Goal: Information Seeking & Learning: Learn about a topic

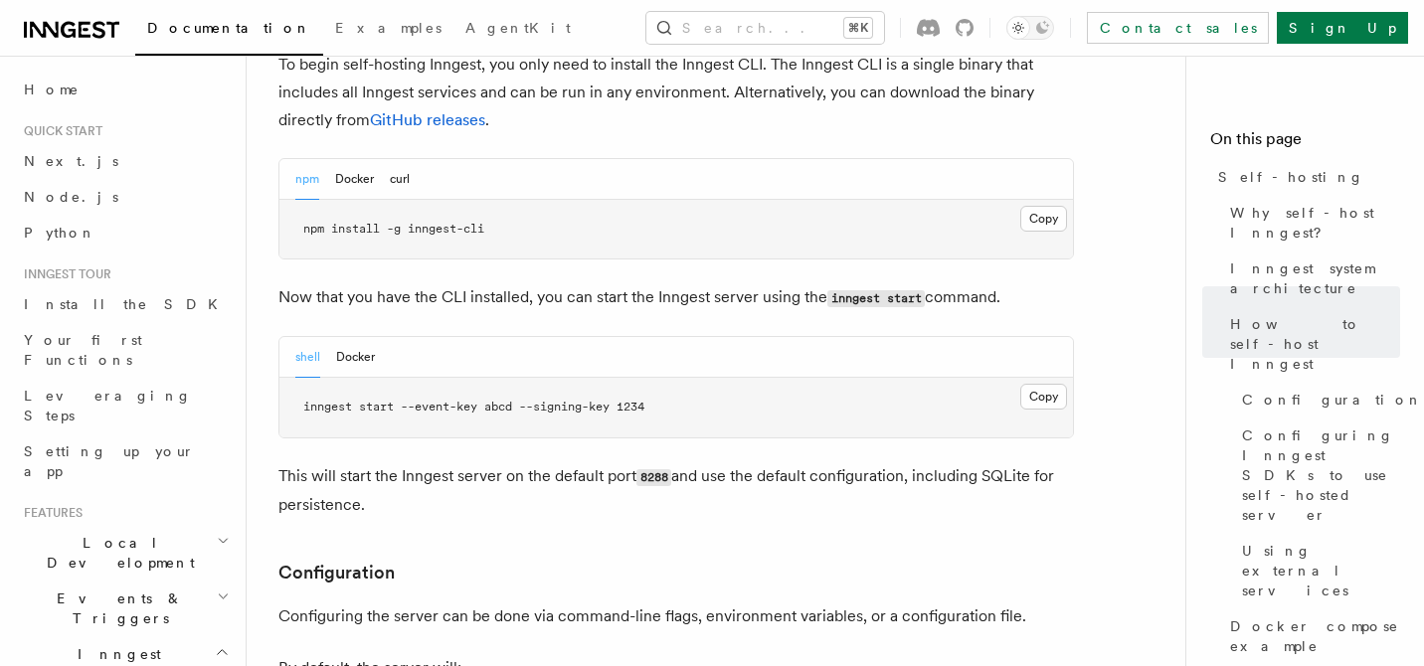
scroll to position [2002, 0]
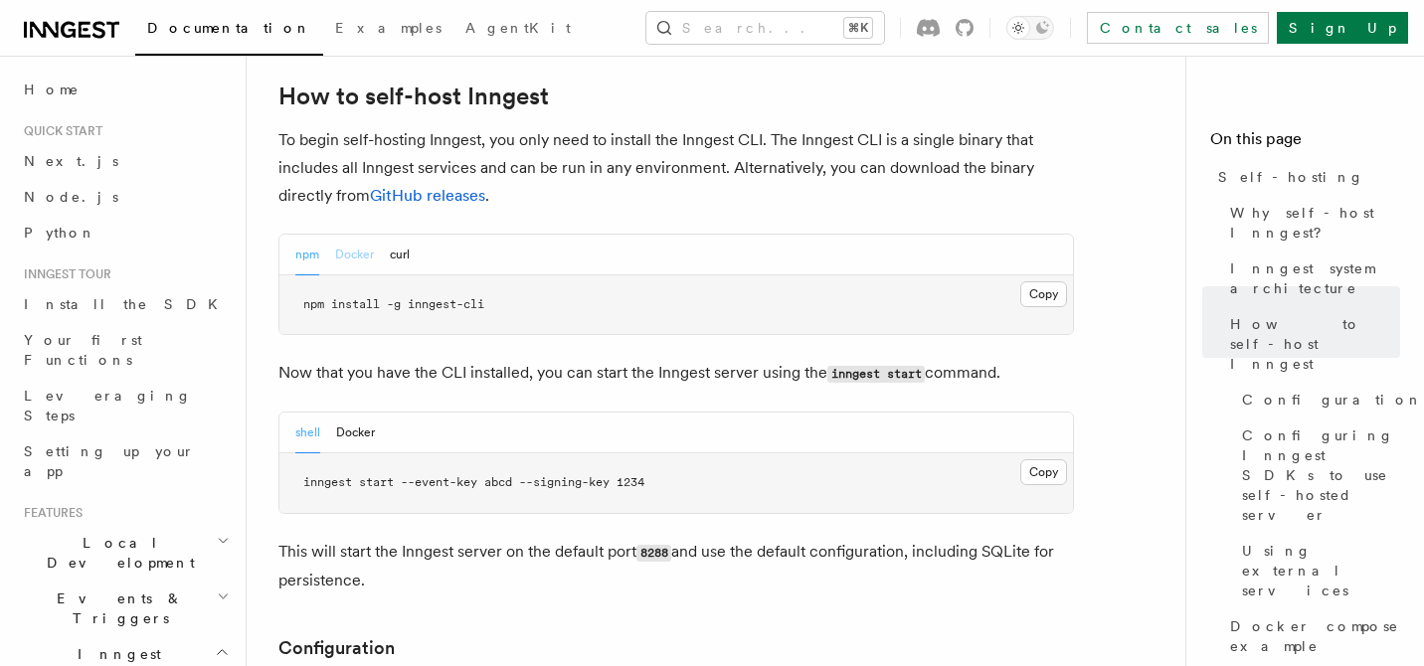
click at [365, 235] on button "Docker" at bounding box center [354, 255] width 39 height 41
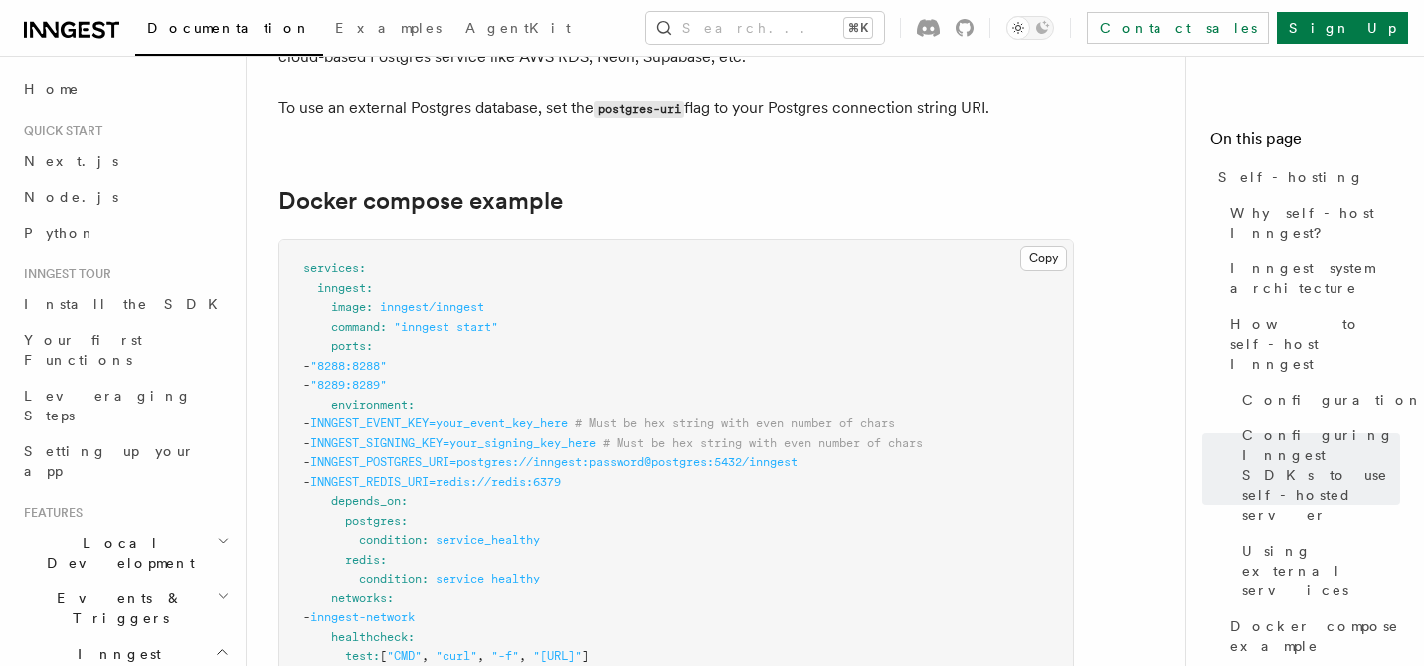
scroll to position [5297, 0]
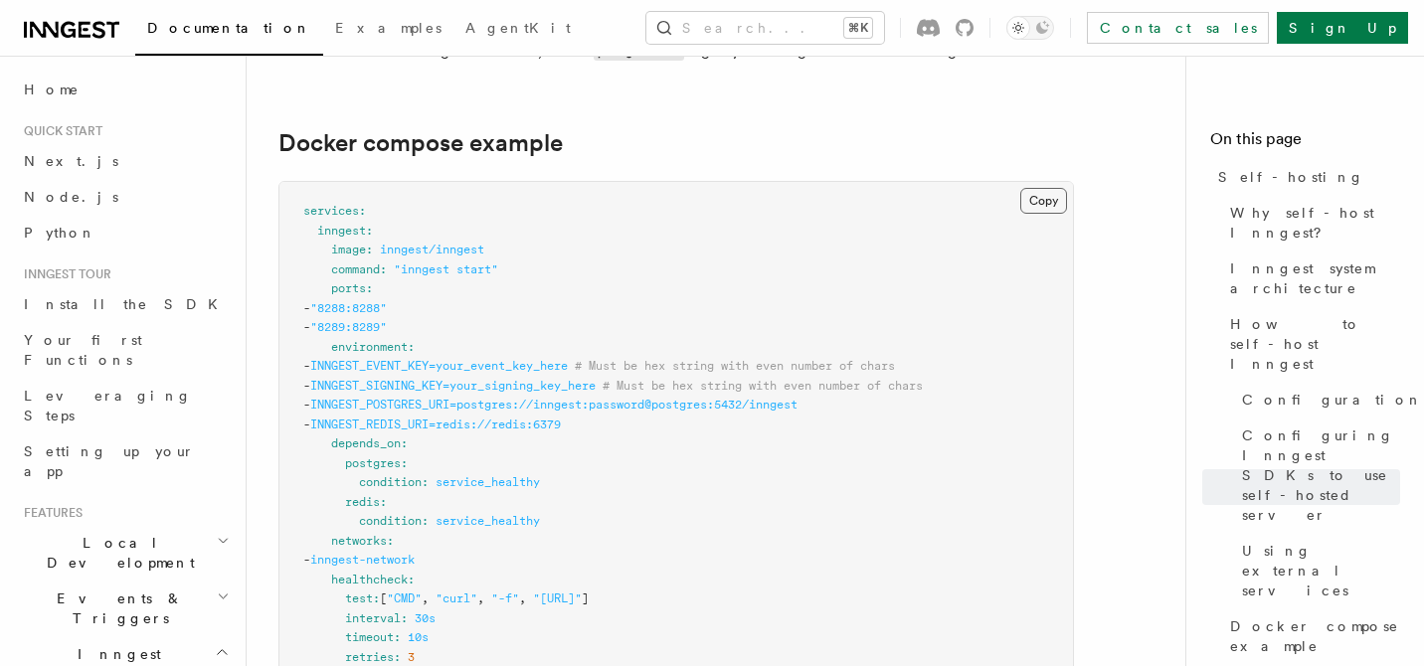
click at [1036, 188] on button "Copy Copied" at bounding box center [1043, 201] width 47 height 26
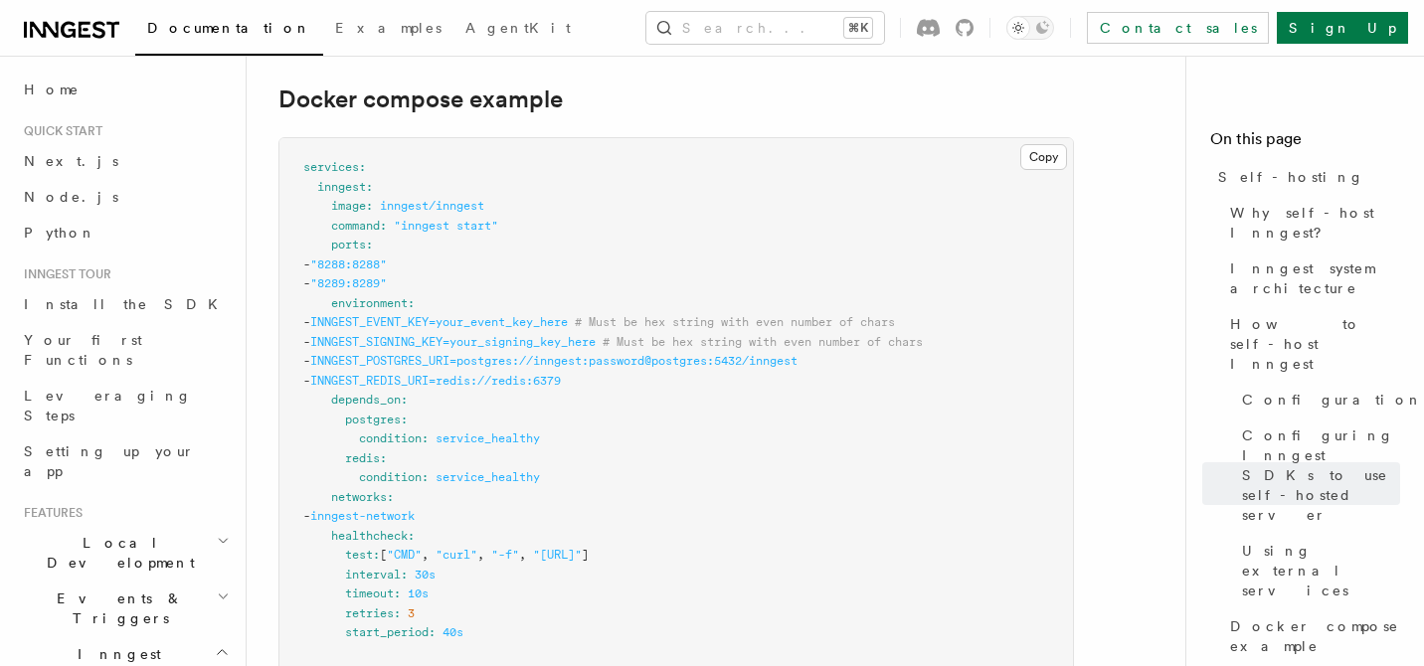
scroll to position [5366, 0]
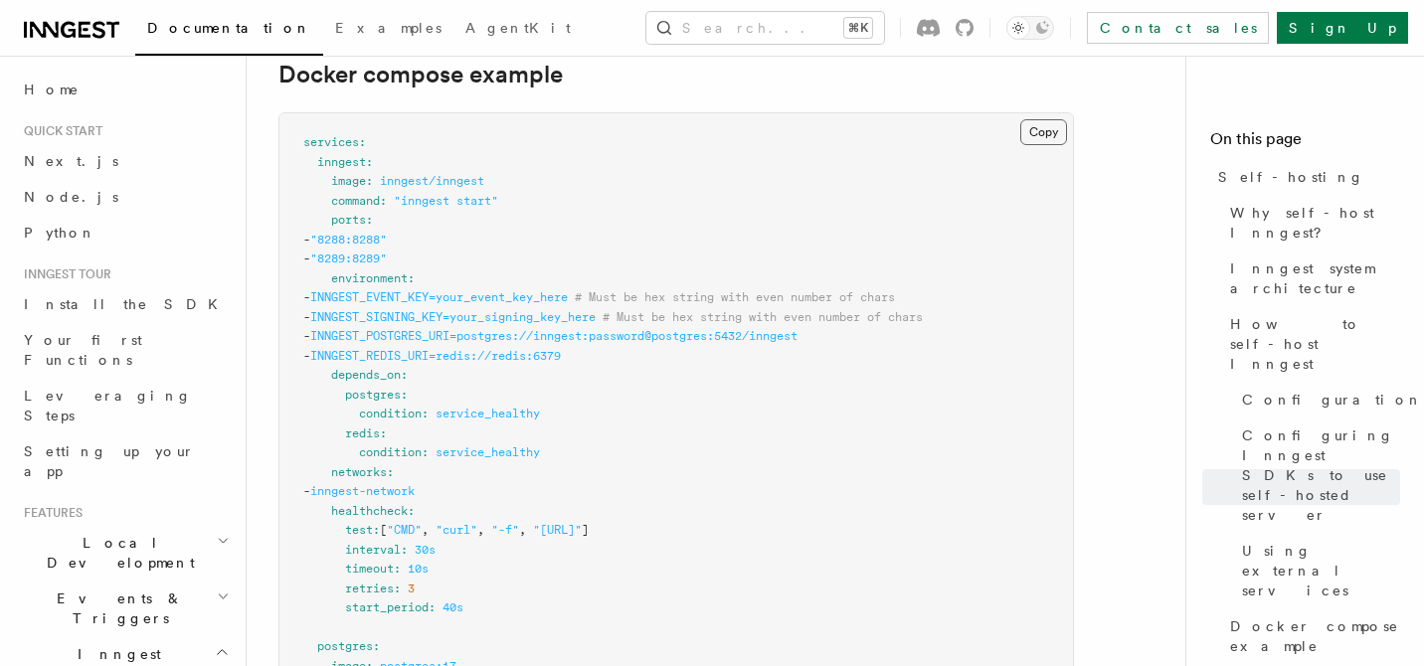
click at [1039, 119] on button "Copy Copied" at bounding box center [1043, 132] width 47 height 26
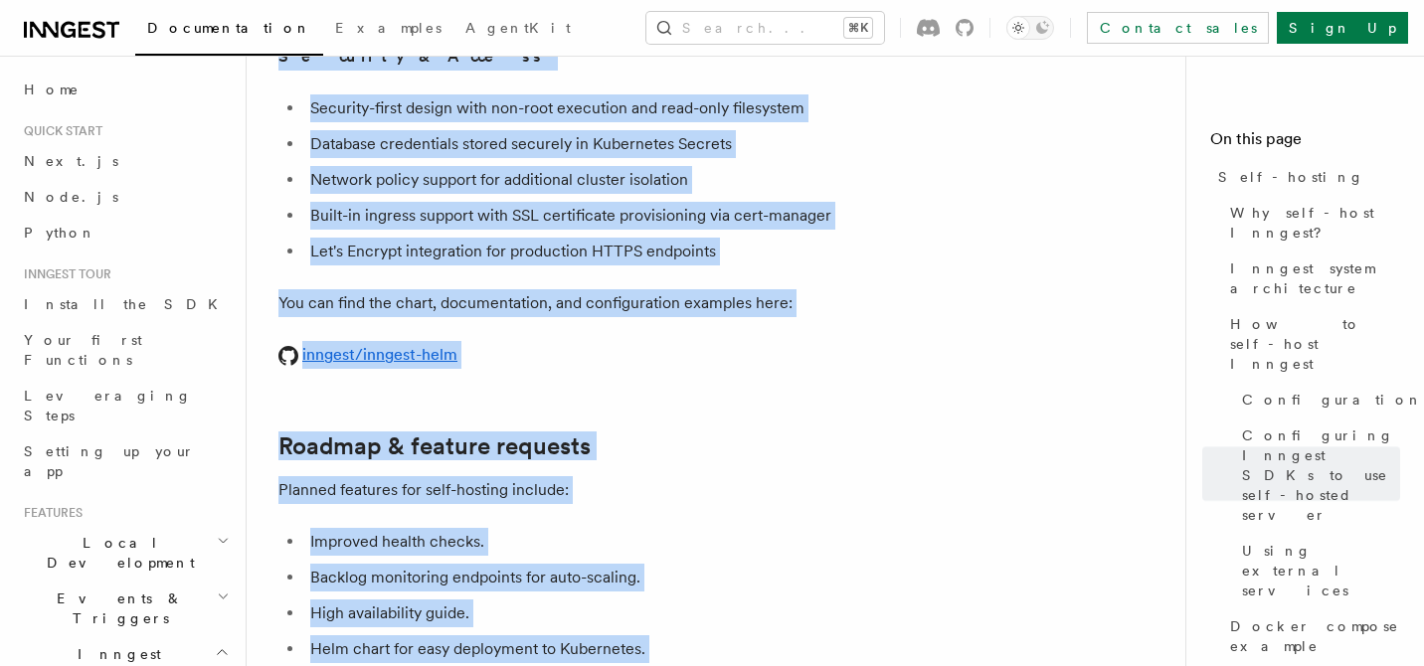
scroll to position [7872, 0]
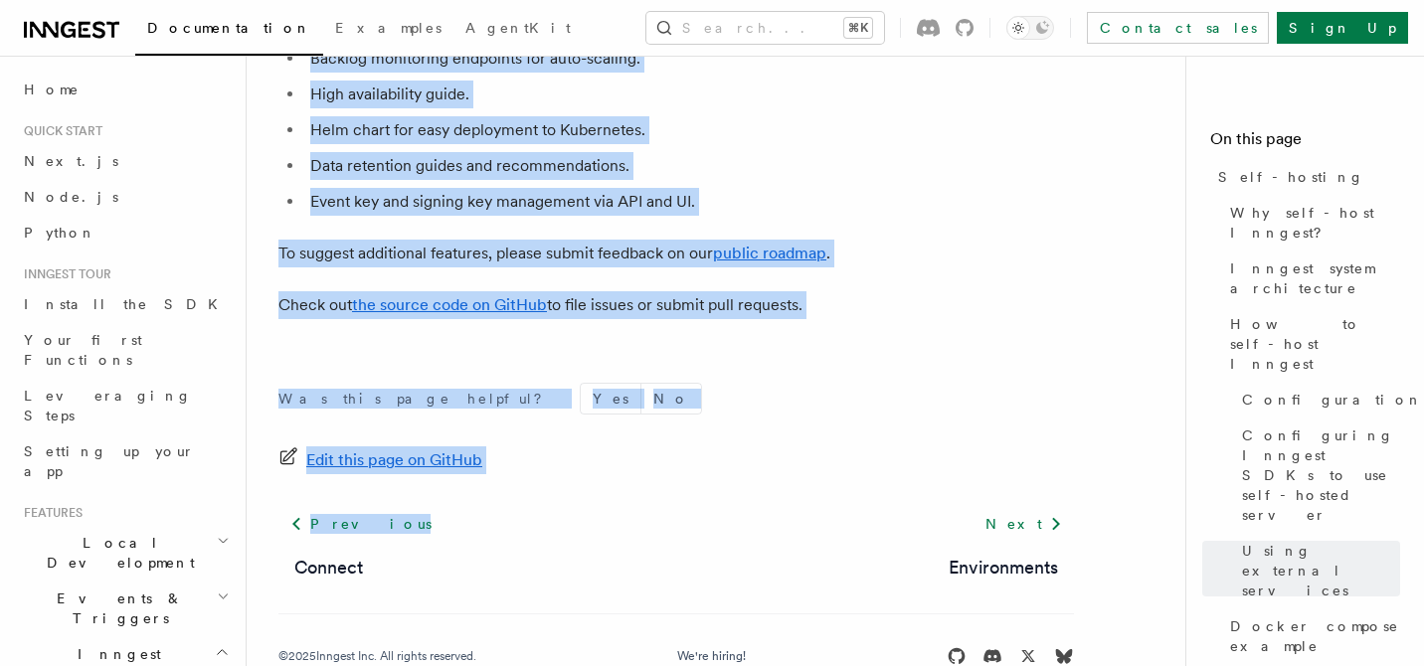
drag, startPoint x: 281, startPoint y: 139, endPoint x: 830, endPoint y: 260, distance: 562.0
copy article "Self-hosting Self-hosting support for Inngest is supported as of the 1.0 releas…"
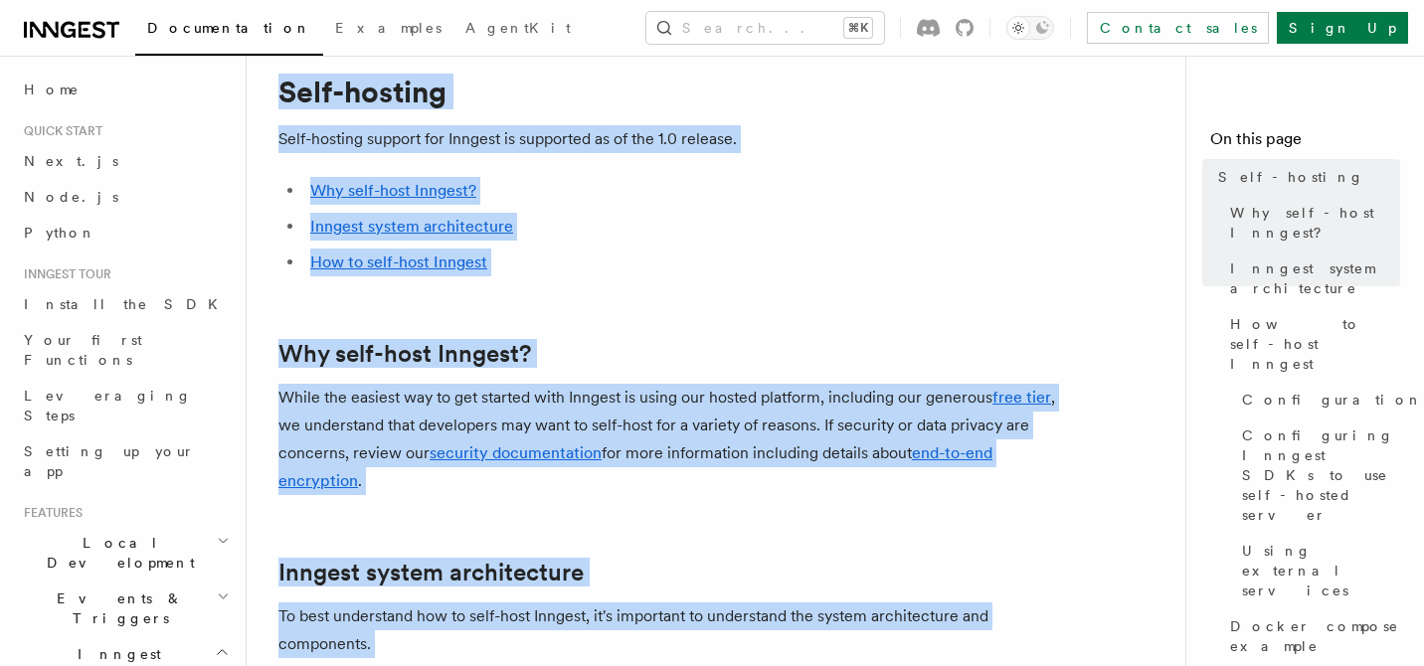
scroll to position [52, 0]
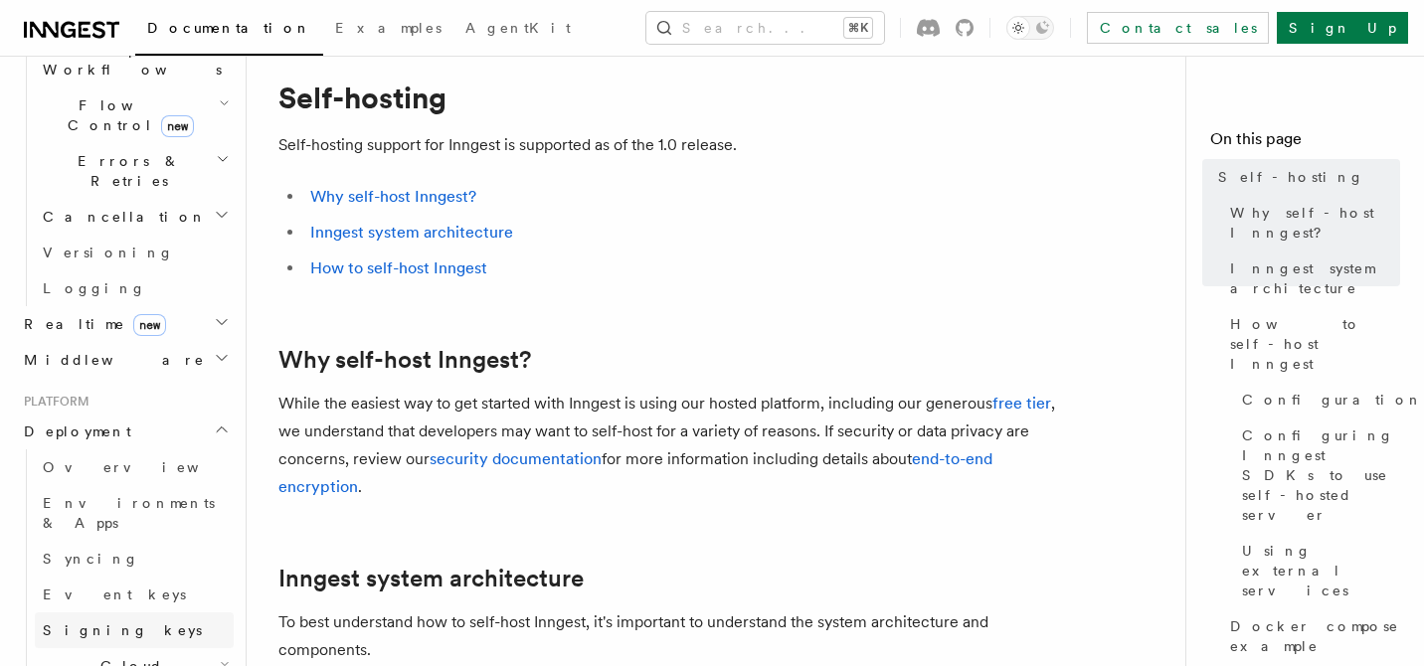
scroll to position [852, 0]
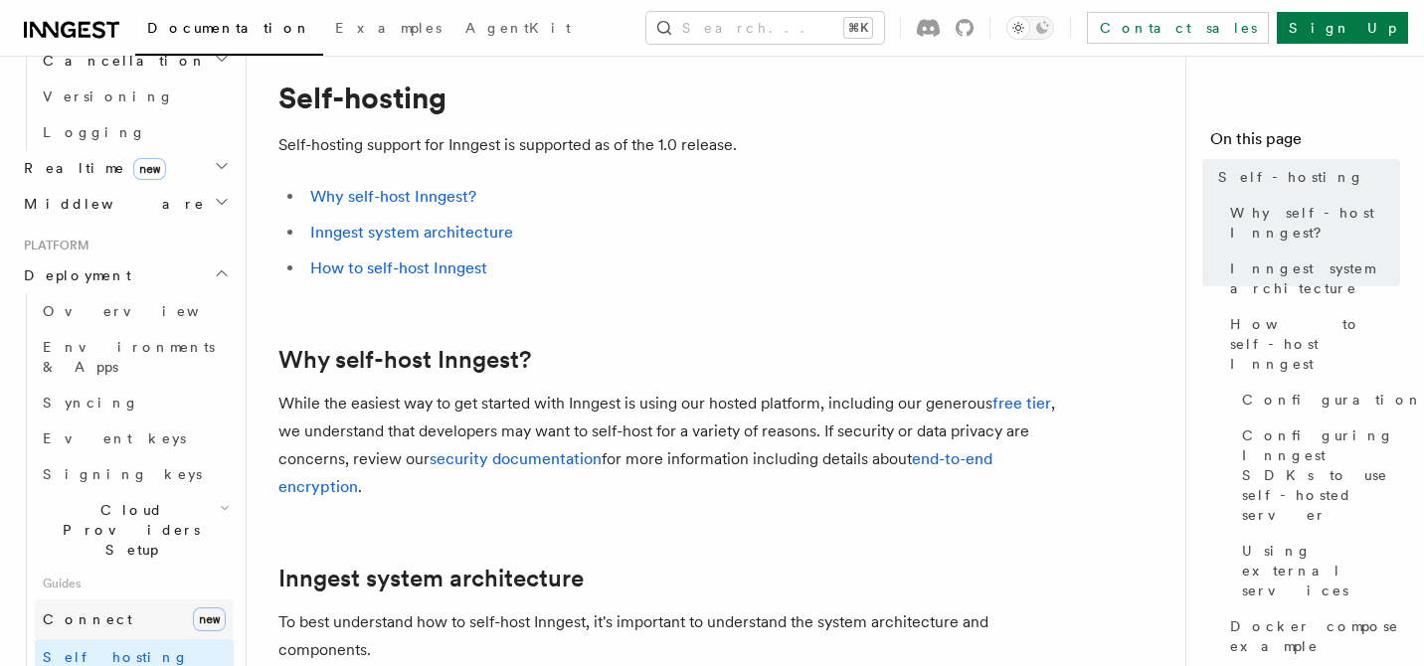
click at [96, 600] on link "Connect new" at bounding box center [134, 620] width 199 height 40
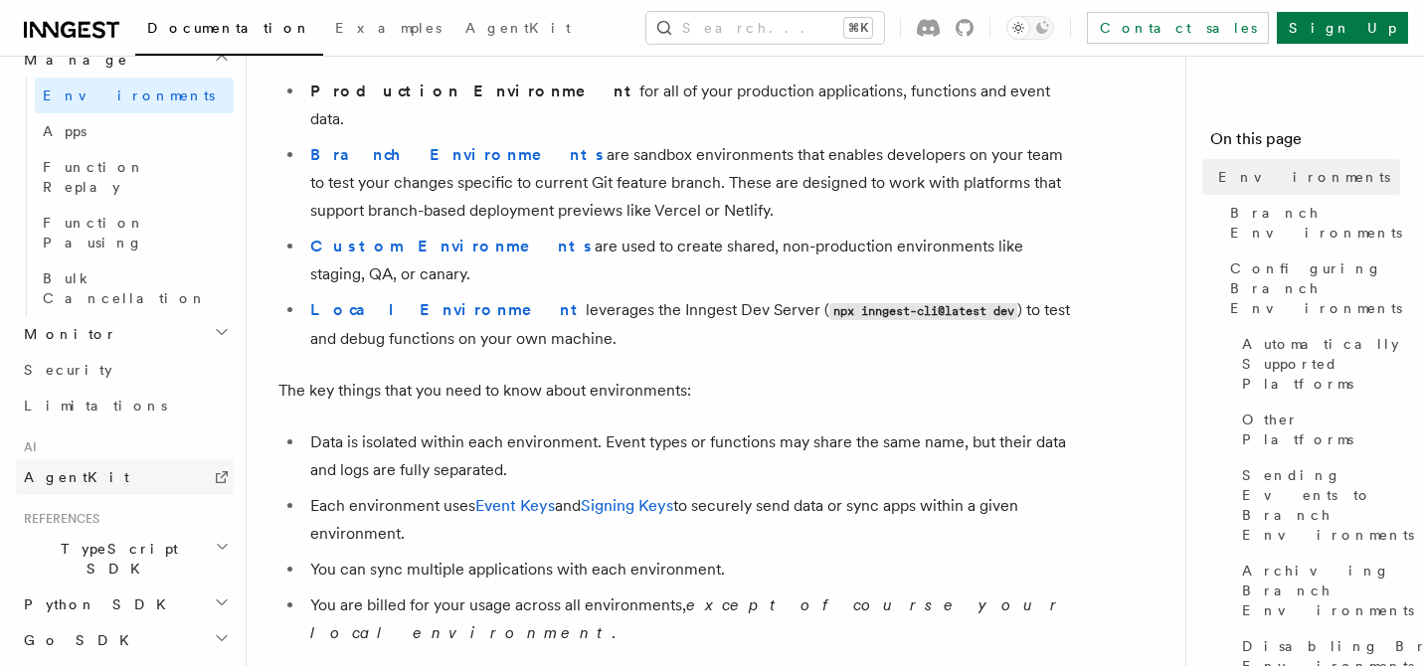
scroll to position [273, 0]
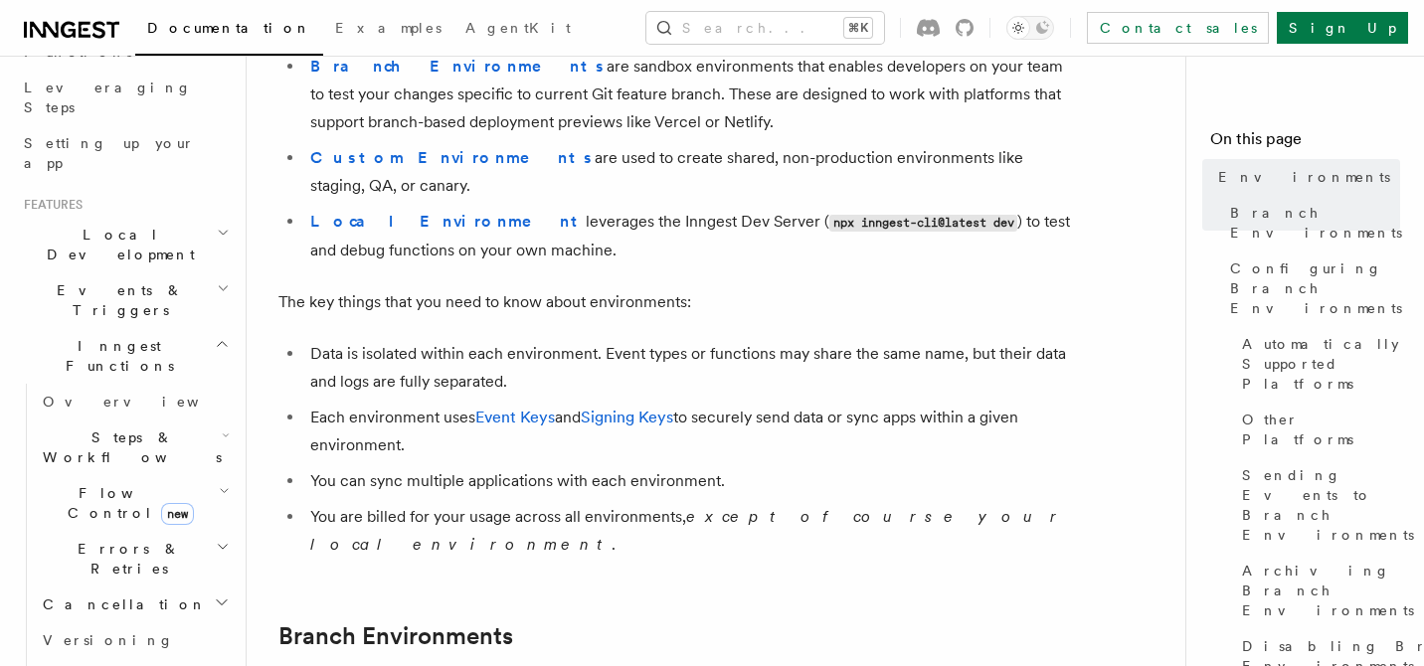
scroll to position [295, 0]
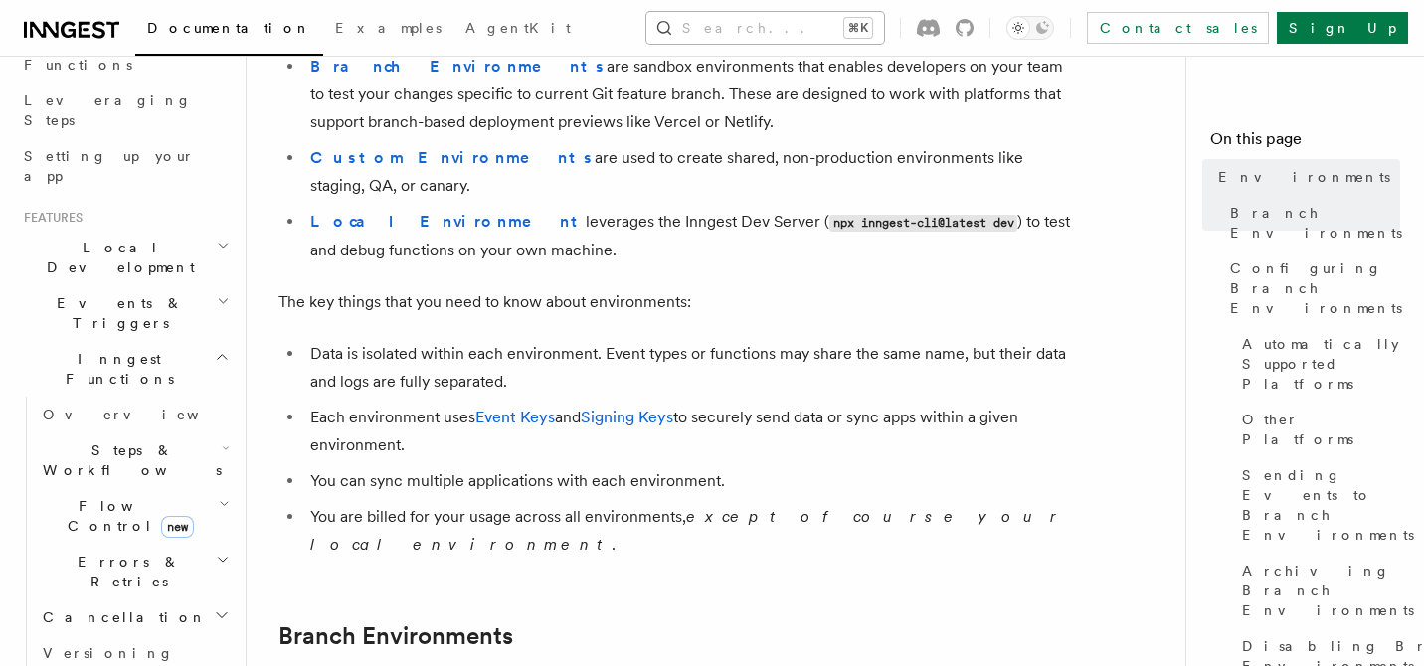
click at [683, 29] on button "Search... ⌘K" at bounding box center [765, 28] width 238 height 32
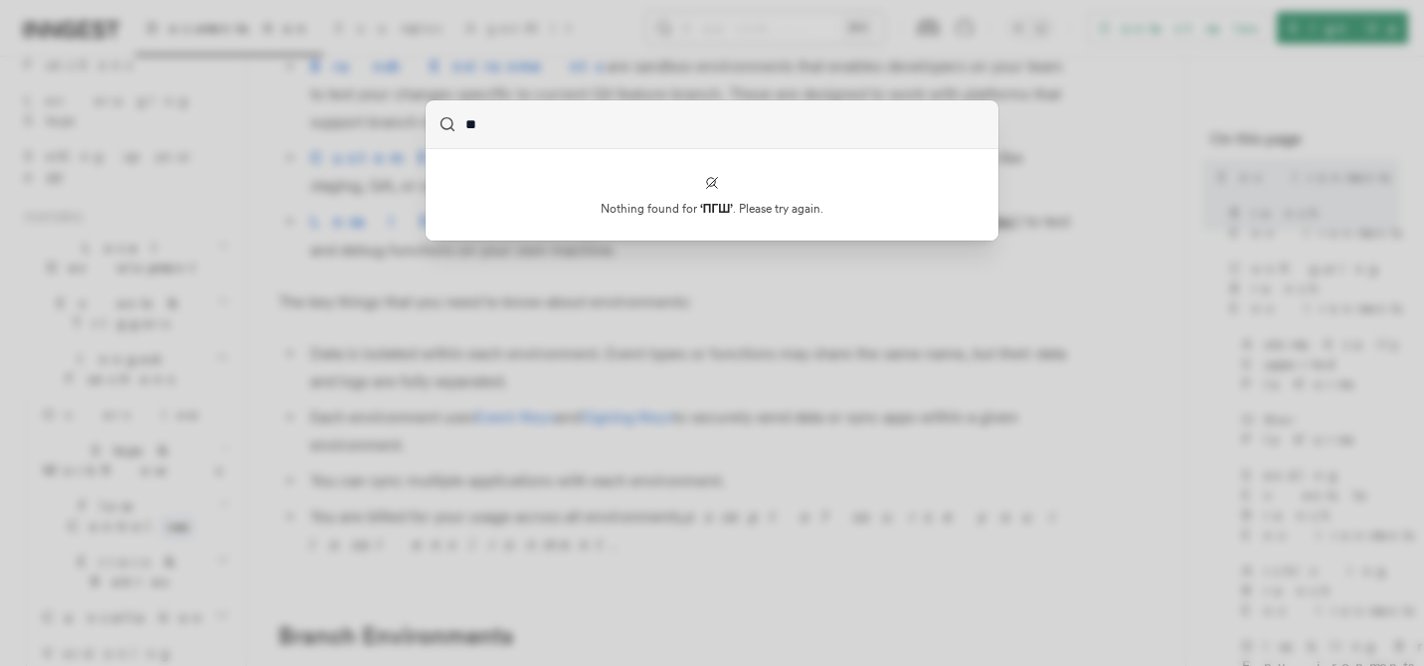
type input "*"
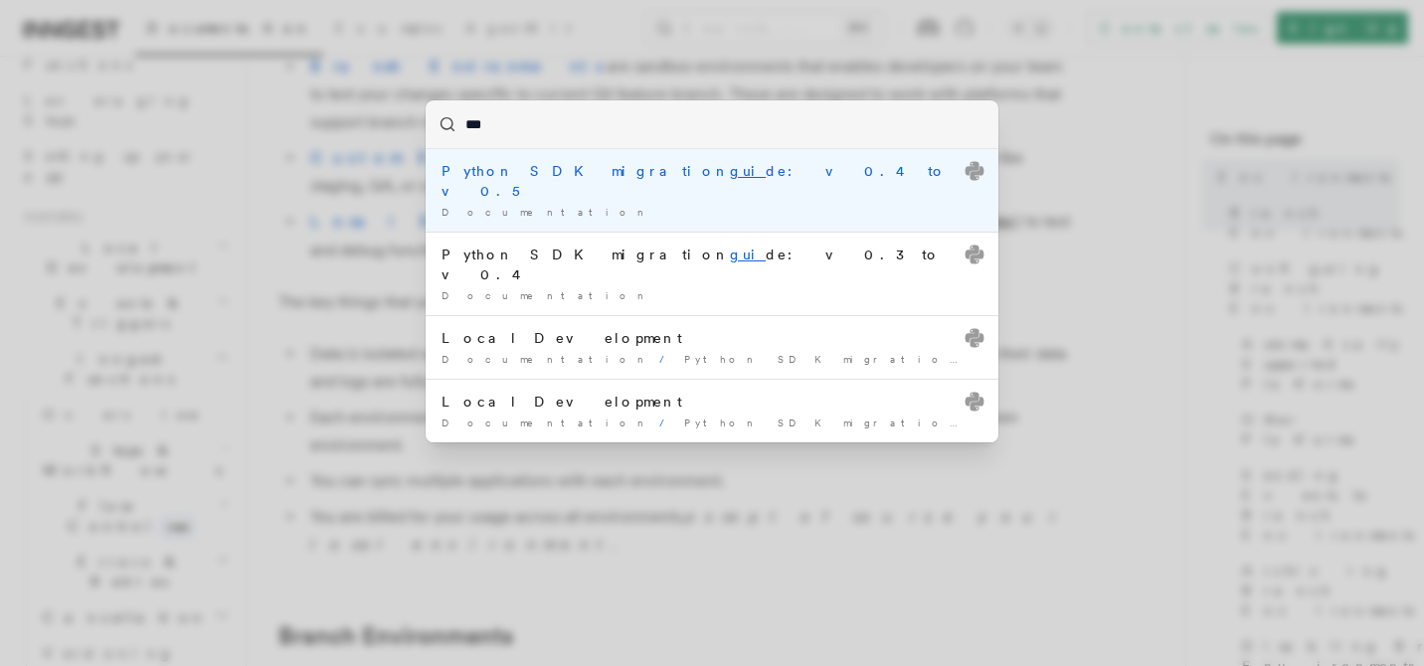
type input "***"
click at [675, 43] on div "*** Python SDK migration gui de: v0.4 to v0.5 Documentation / Python SDK migrat…" at bounding box center [712, 333] width 1424 height 666
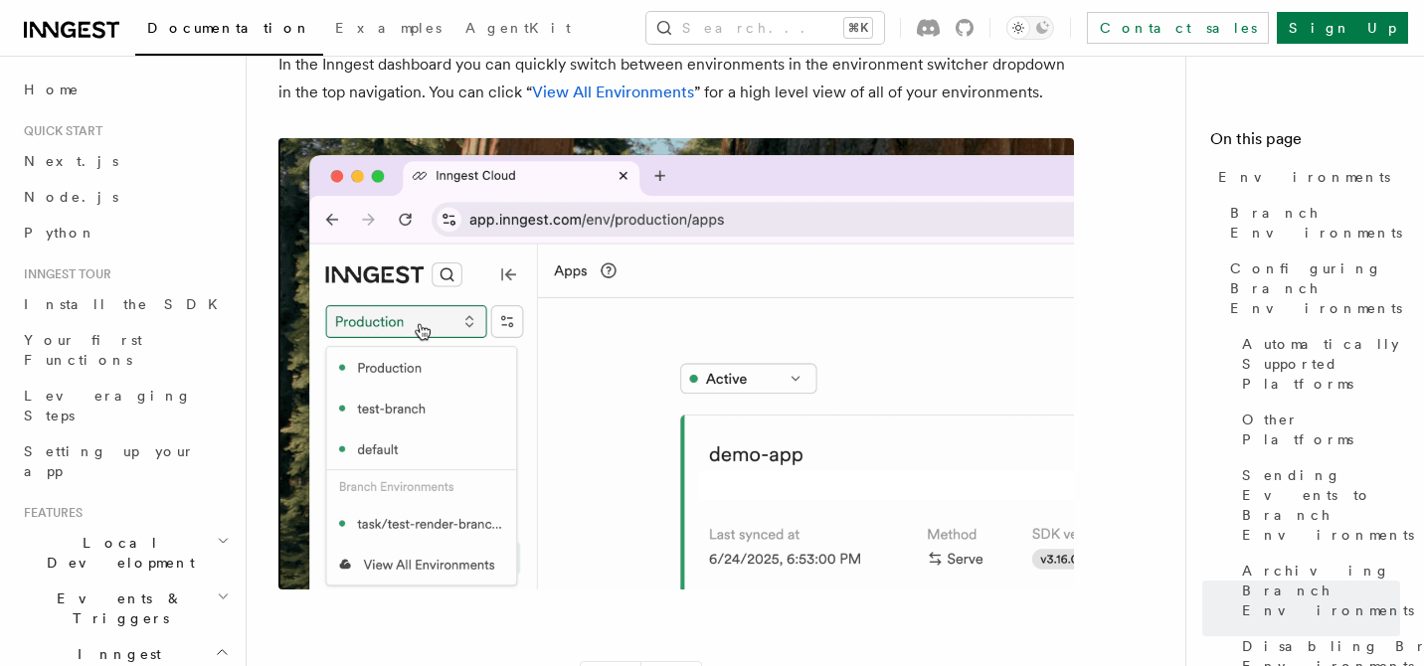
scroll to position [4726, 0]
